Goal: Task Accomplishment & Management: Use online tool/utility

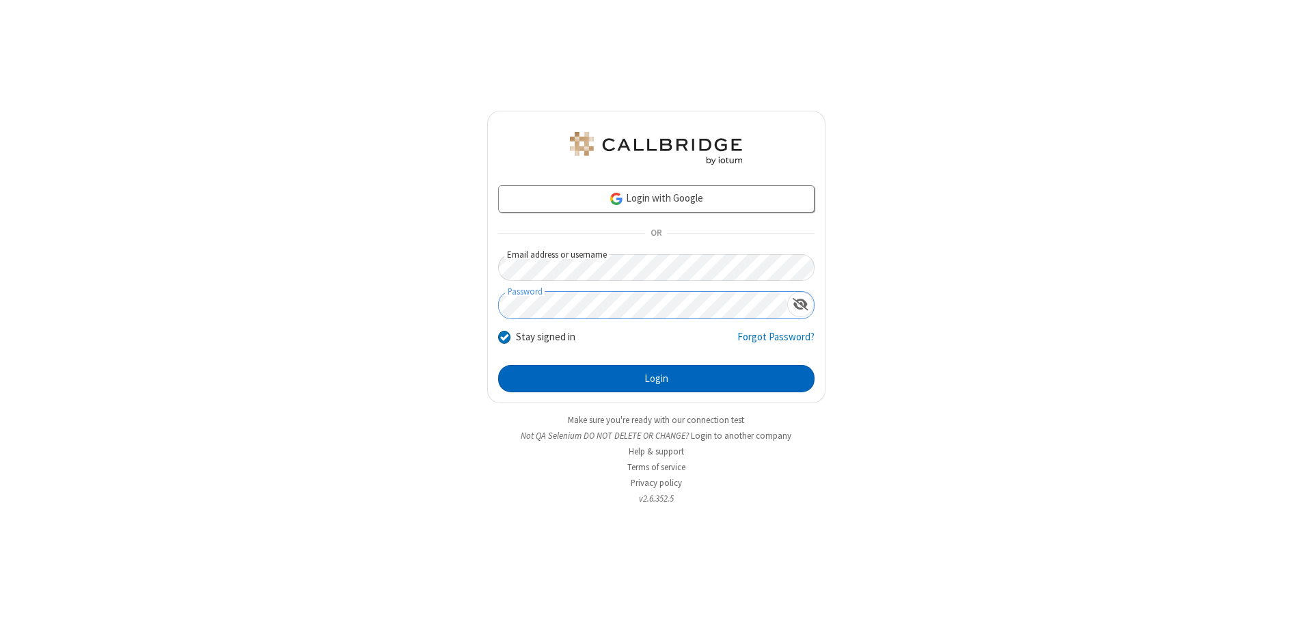
click at [656, 379] on button "Login" at bounding box center [656, 378] width 316 height 27
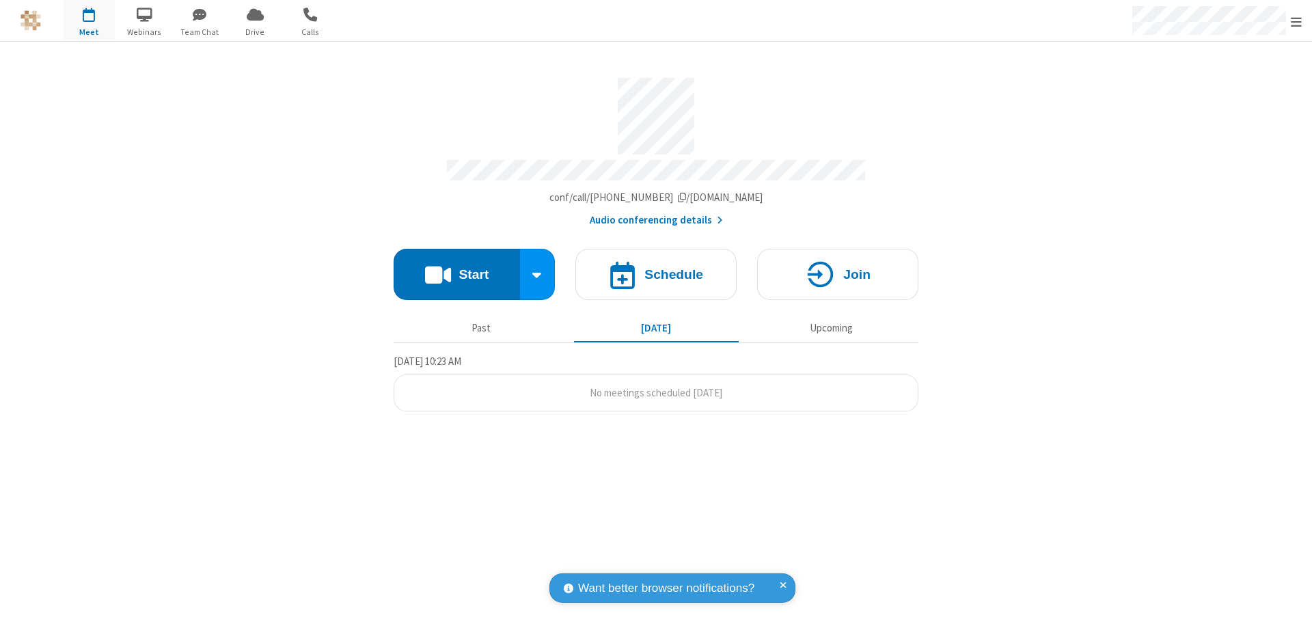
click at [457, 268] on button "Start" at bounding box center [457, 274] width 126 height 51
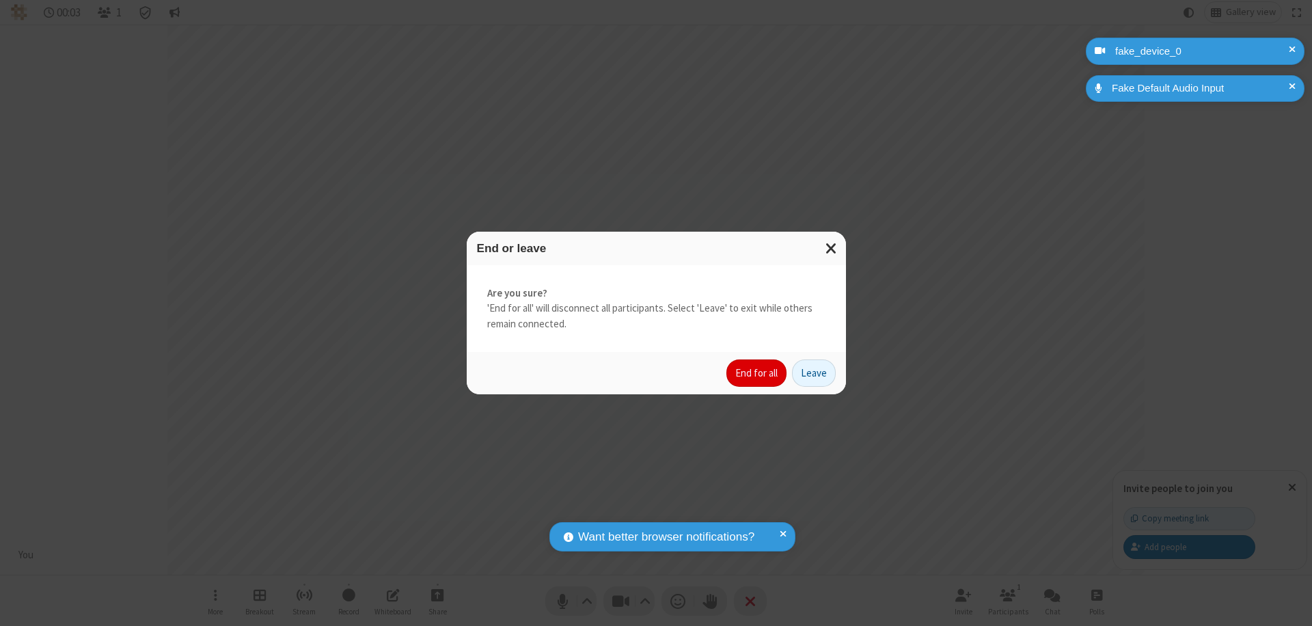
click at [757, 373] on button "End for all" at bounding box center [757, 373] width 60 height 27
